Goal: Task Accomplishment & Management: Manage account settings

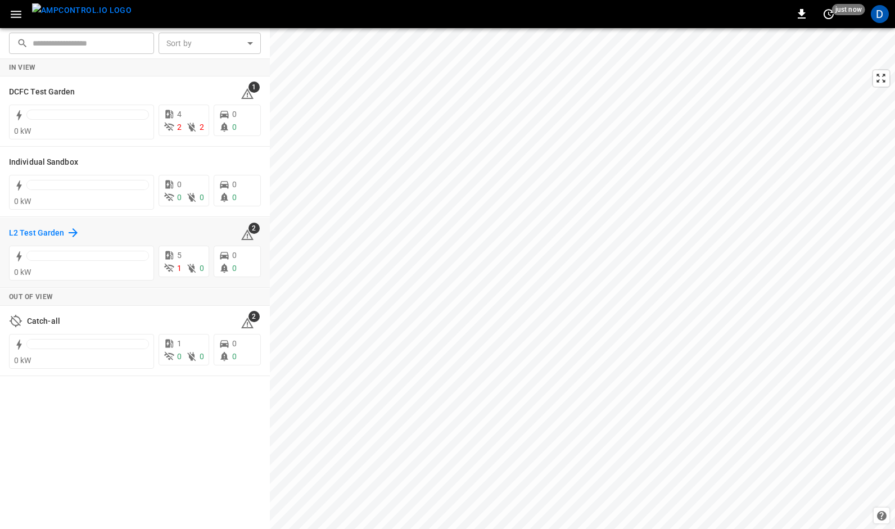
click at [63, 227] on div "L2 Test Garden" at bounding box center [44, 232] width 71 height 13
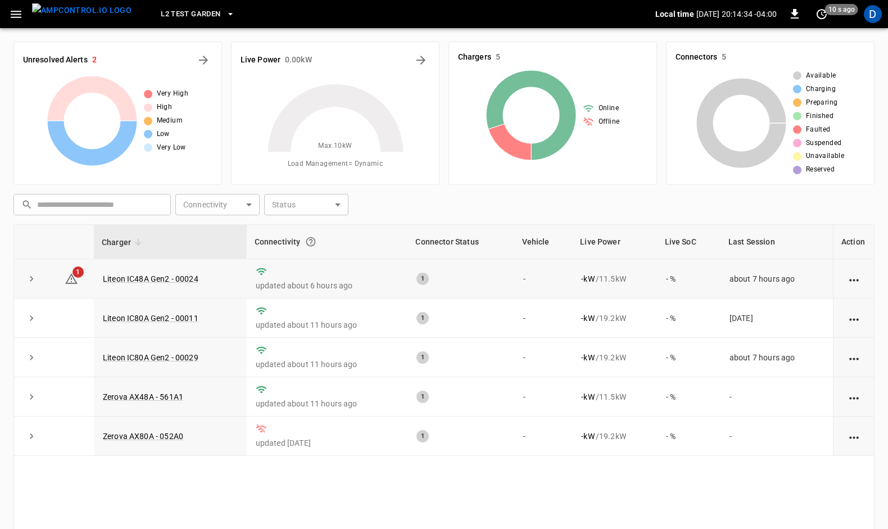
click at [133, 270] on td "Liteon IC48A Gen2 - 00024" at bounding box center [170, 278] width 153 height 39
click at [133, 279] on link "Liteon IC48A Gen2 - 00024" at bounding box center [151, 278] width 100 height 13
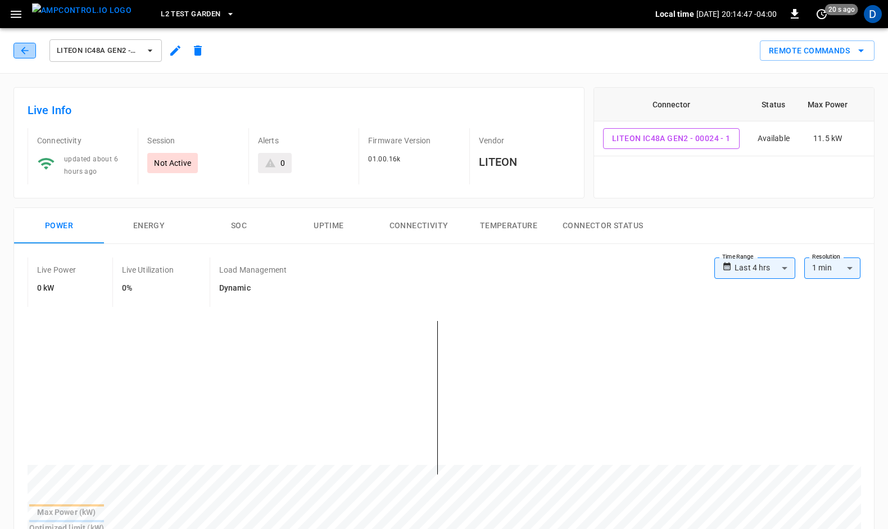
click at [18, 46] on button "button" at bounding box center [24, 51] width 22 height 16
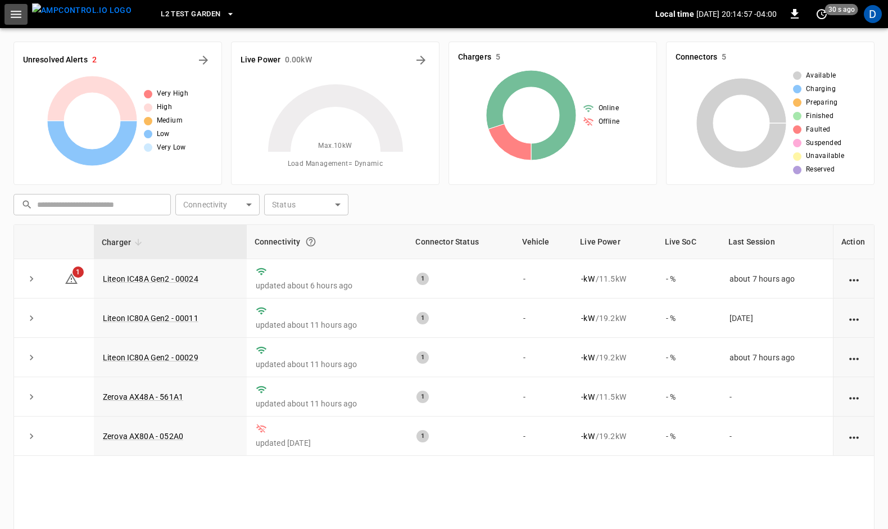
click at [15, 15] on icon "button" at bounding box center [16, 14] width 14 height 14
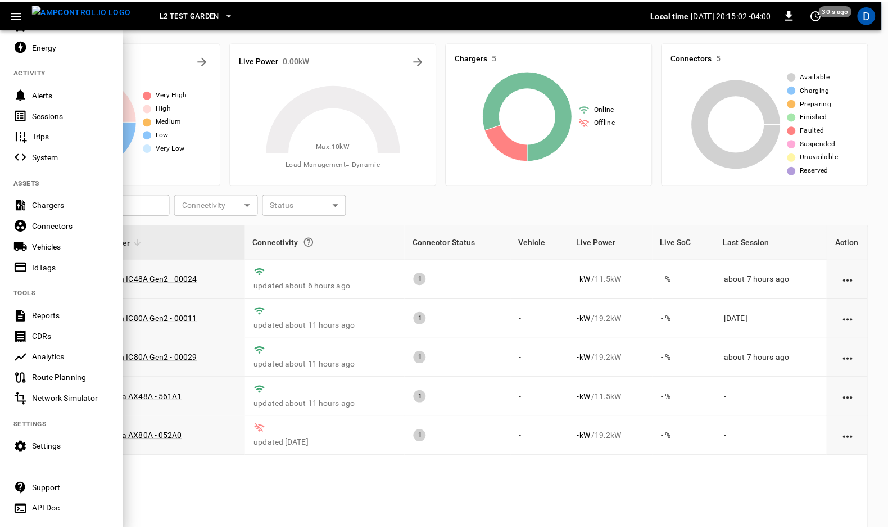
scroll to position [99, 0]
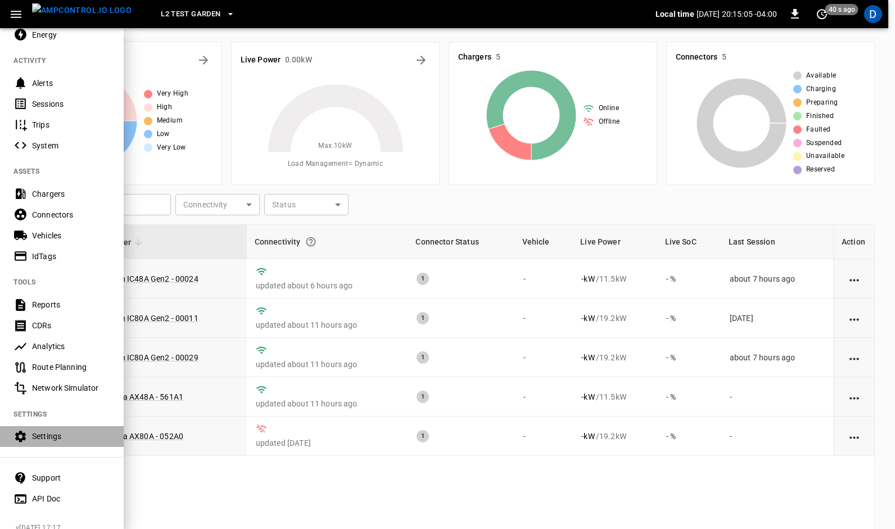
click at [47, 435] on div "Settings" at bounding box center [71, 435] width 78 height 11
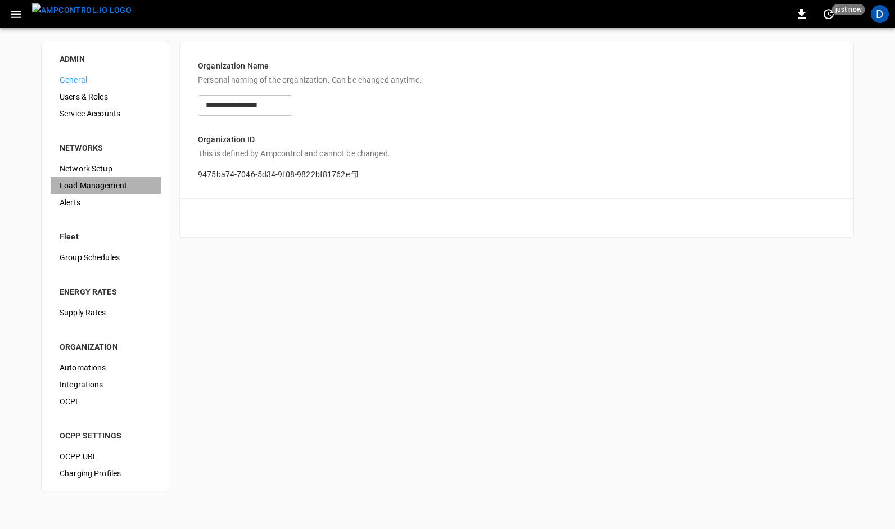
click at [99, 180] on span "Load Management" at bounding box center [106, 186] width 92 height 12
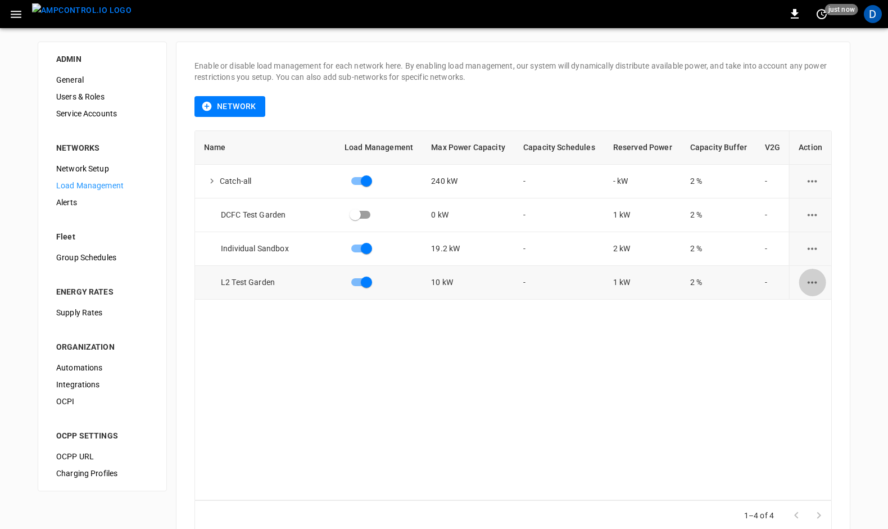
click at [805, 283] on icon "load management options" at bounding box center [812, 282] width 14 height 14
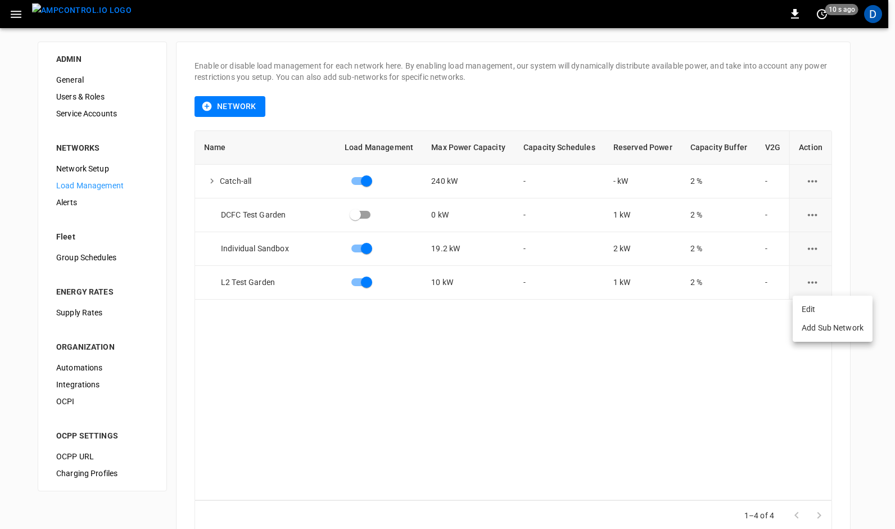
click at [810, 308] on li "Edit" at bounding box center [832, 309] width 80 height 19
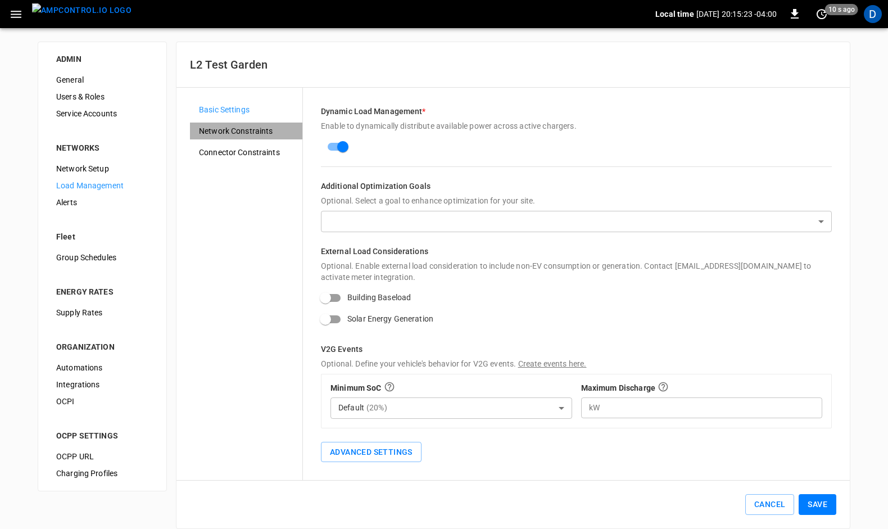
click at [229, 129] on span "Network Constraints" at bounding box center [246, 131] width 94 height 12
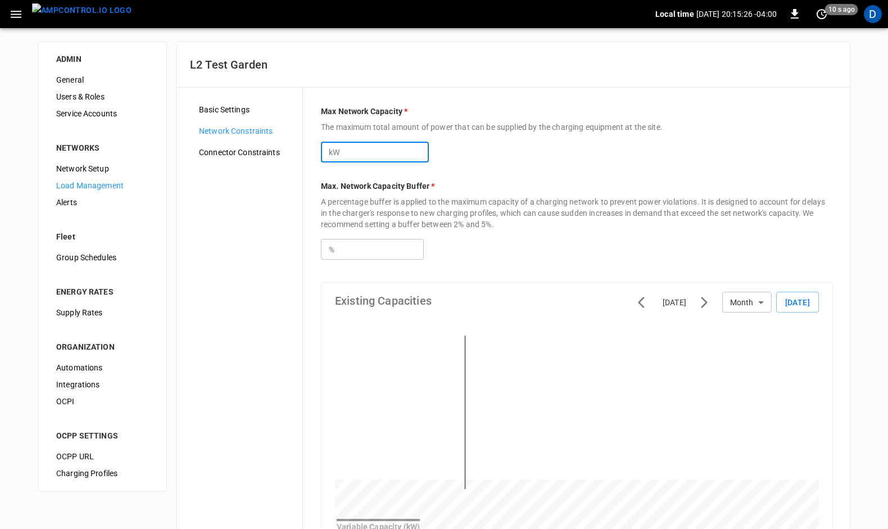
click at [356, 152] on input "**" at bounding box center [385, 152] width 87 height 21
click at [422, 153] on input "*" at bounding box center [385, 152] width 87 height 21
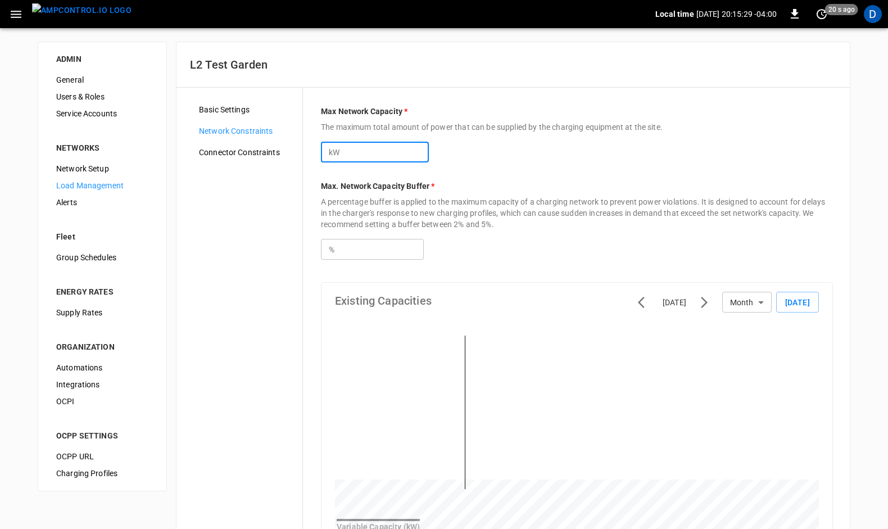
type input "*"
click at [422, 153] on input "*" at bounding box center [385, 152] width 87 height 21
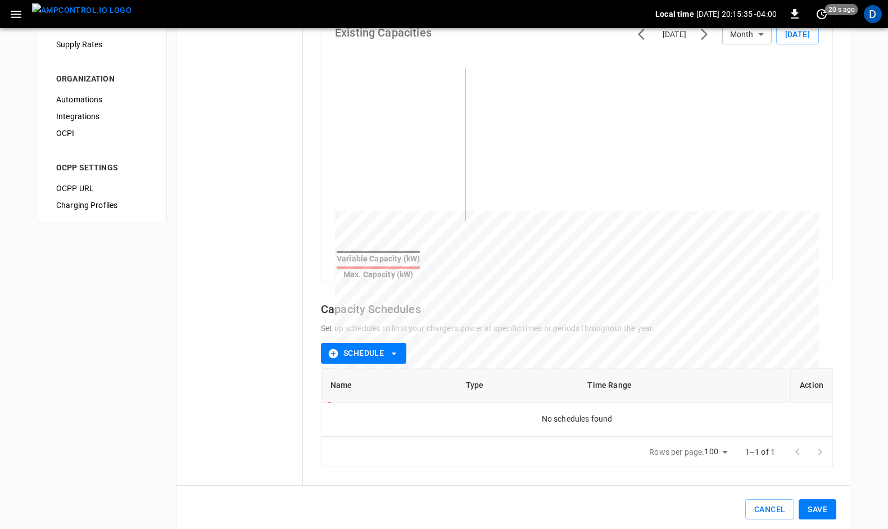
scroll to position [278, 0]
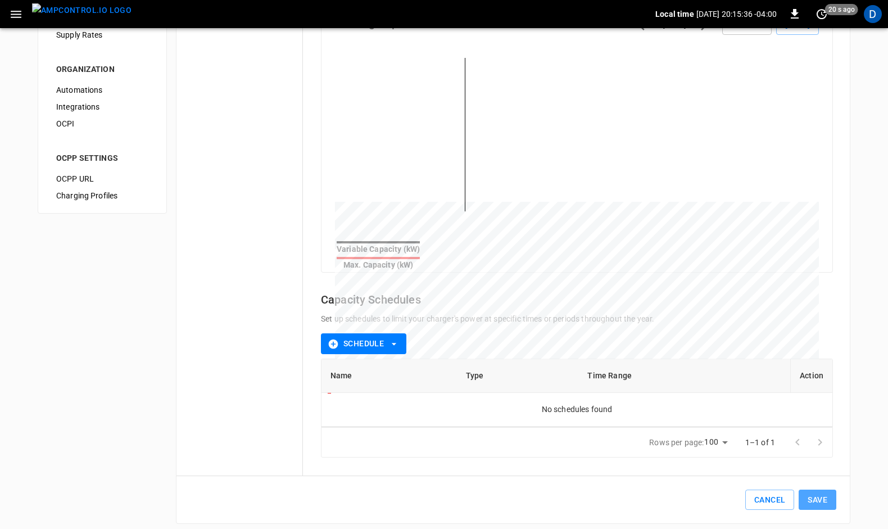
click at [821, 495] on button "Save" at bounding box center [818, 500] width 38 height 21
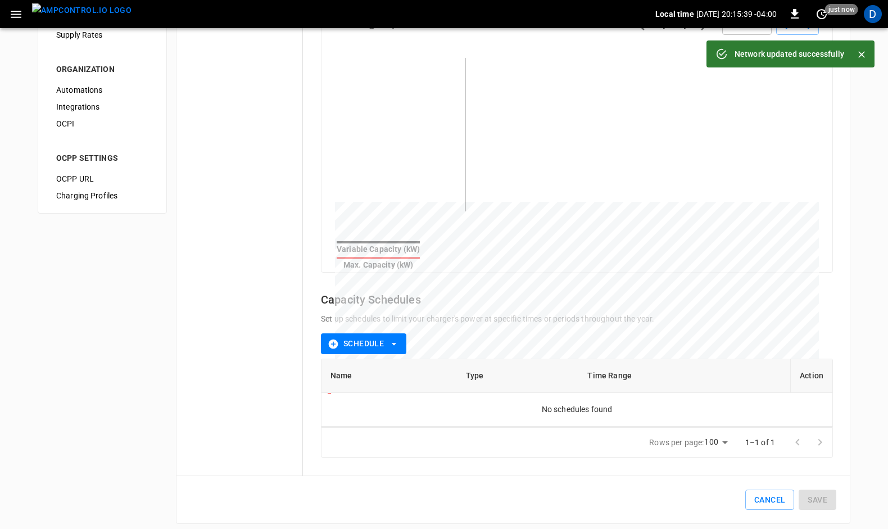
click at [243, 136] on div "Basic Settings Network Constraints Connector Constraints" at bounding box center [246, 143] width 112 height 638
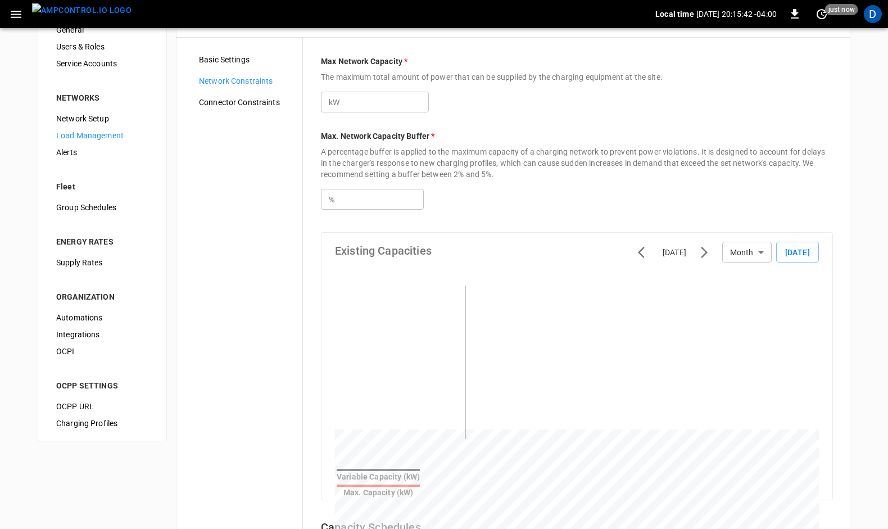
scroll to position [0, 0]
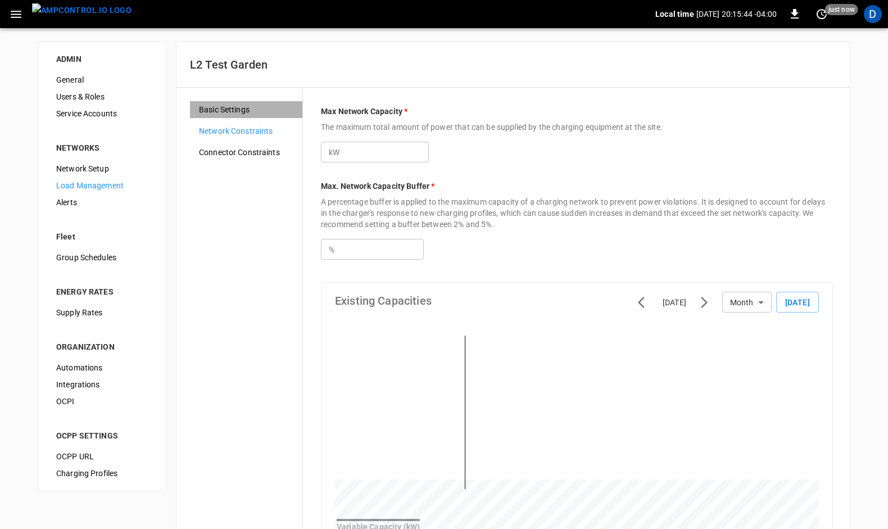
click at [223, 108] on span "Basic Settings" at bounding box center [246, 110] width 94 height 12
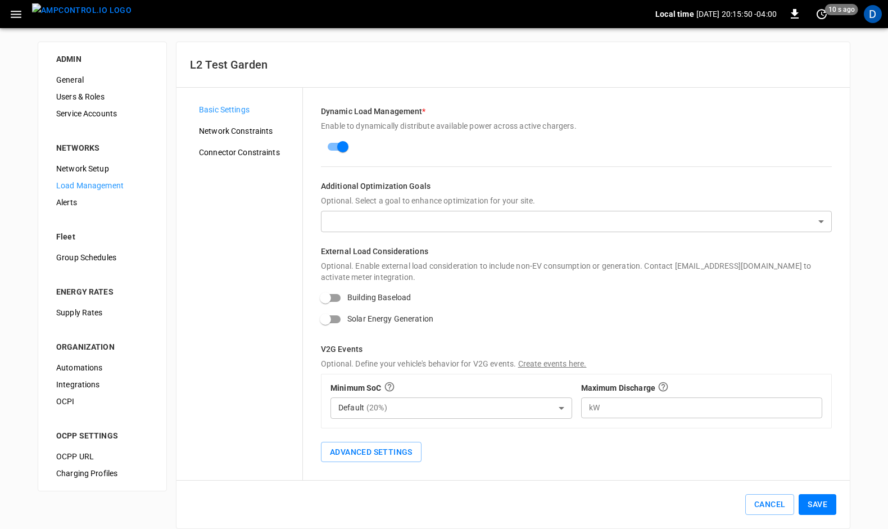
click at [241, 153] on span "Connector Constraints" at bounding box center [246, 153] width 94 height 12
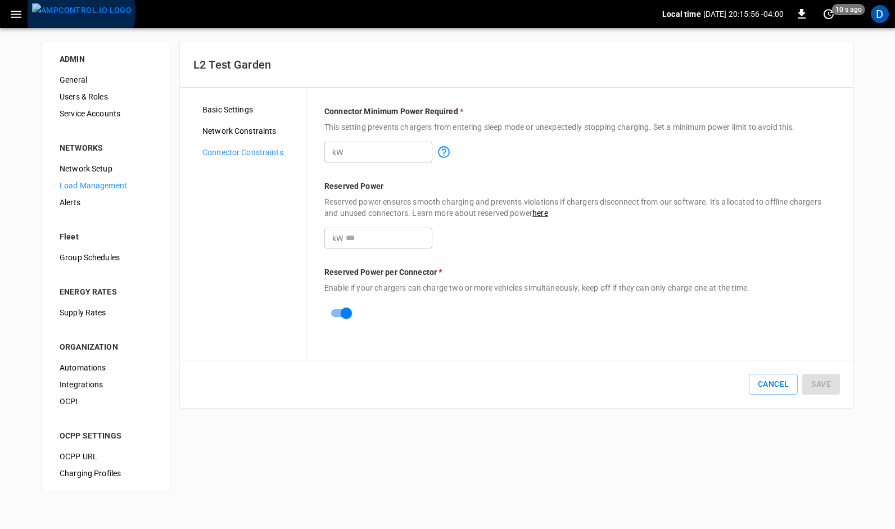
click at [80, 12] on img "menu" at bounding box center [81, 10] width 99 height 14
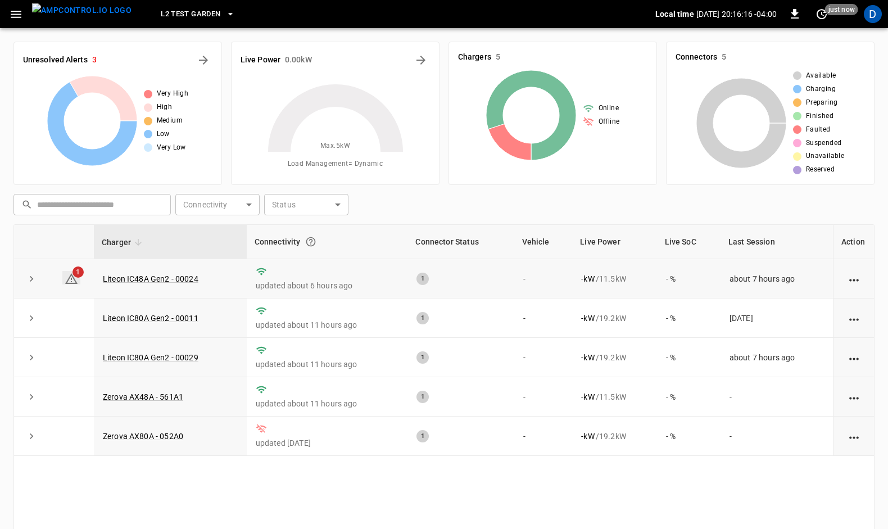
click at [75, 273] on span "1" at bounding box center [77, 271] width 11 height 11
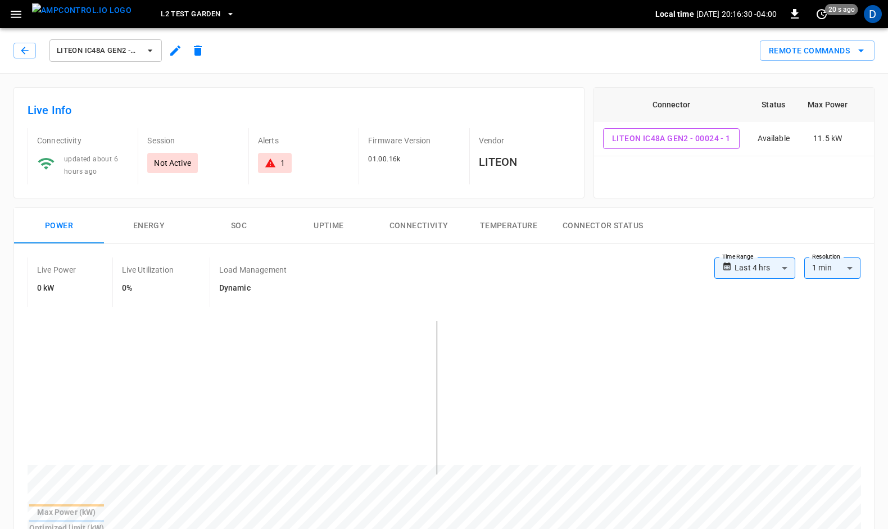
click at [281, 160] on div "1" at bounding box center [282, 162] width 4 height 11
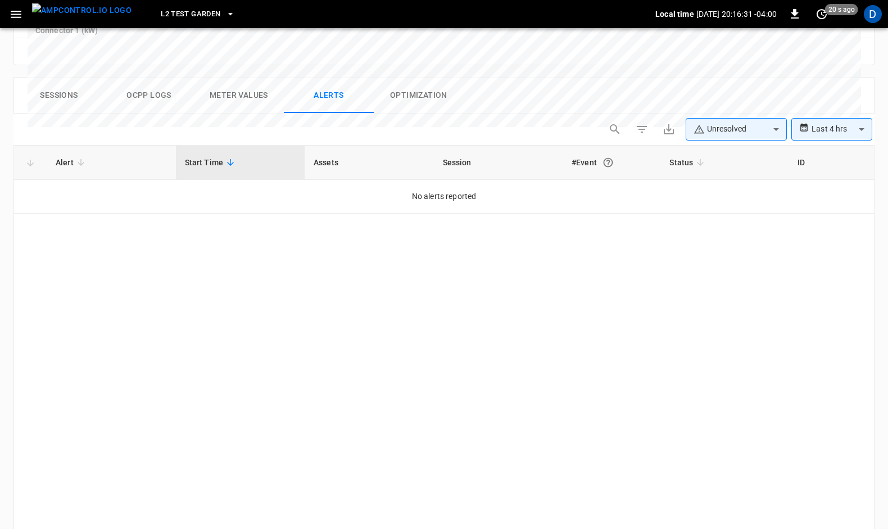
scroll to position [534, 0]
